Goal: Find specific page/section: Find specific page/section

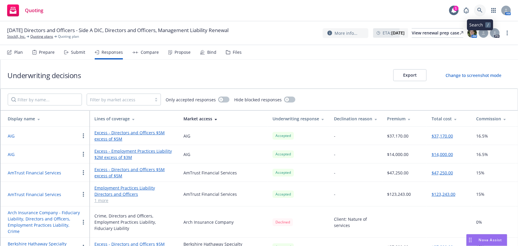
click at [478, 8] on icon at bounding box center [479, 10] width 5 height 5
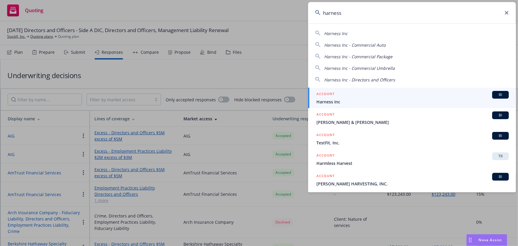
type input "harness"
click at [345, 98] on span "Harness Inc" at bounding box center [412, 101] width 192 height 6
